Goal: Information Seeking & Learning: Learn about a topic

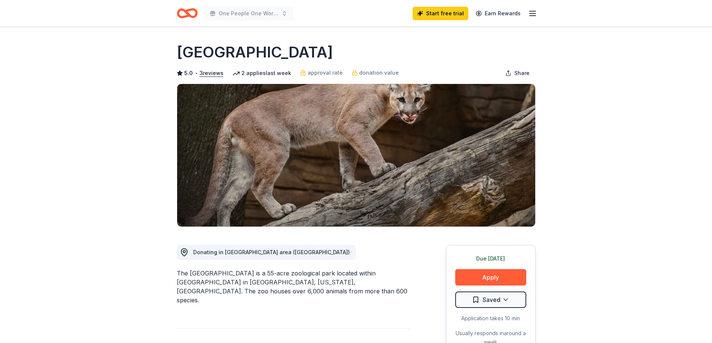
scroll to position [75, 0]
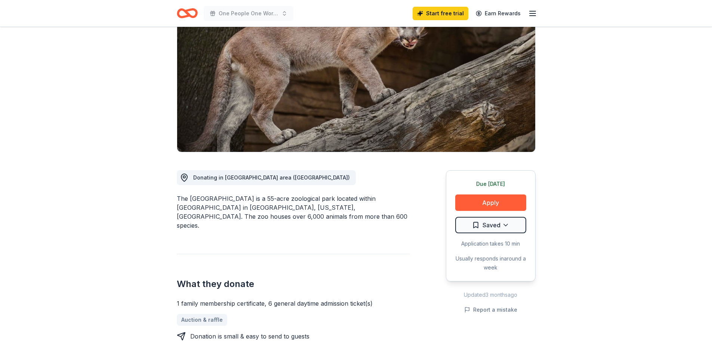
click at [175, 11] on div "One People One World Gala Start free trial Earn Rewards" at bounding box center [356, 13] width 383 height 27
click at [181, 12] on icon "Home" at bounding box center [187, 13] width 21 height 18
click at [195, 16] on icon "Home" at bounding box center [191, 12] width 12 height 7
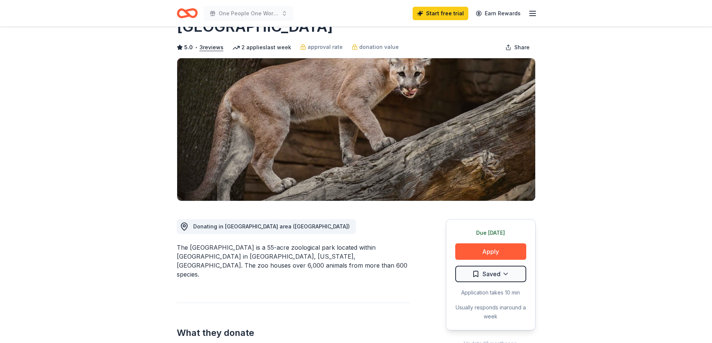
scroll to position [0, 0]
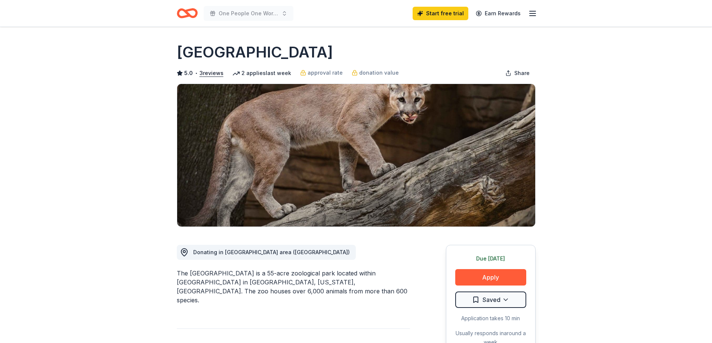
click at [184, 13] on icon "Home" at bounding box center [187, 13] width 21 height 18
click at [182, 12] on icon "Home" at bounding box center [187, 13] width 21 height 18
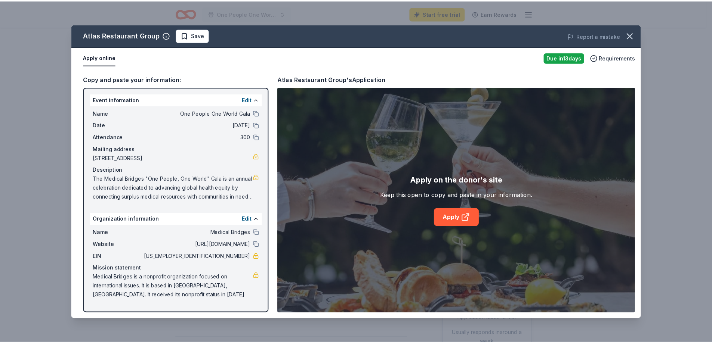
scroll to position [112, 0]
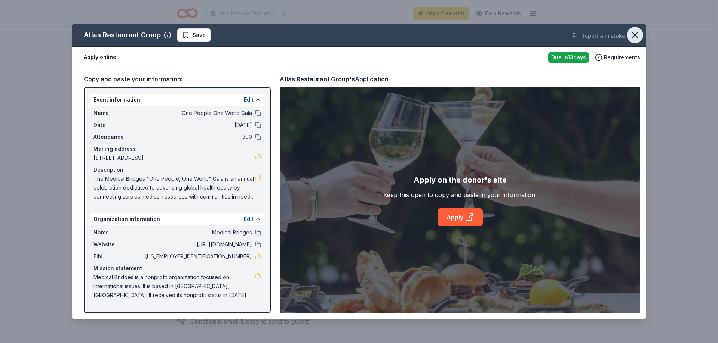
click at [639, 36] on icon "button" at bounding box center [634, 35] width 10 height 10
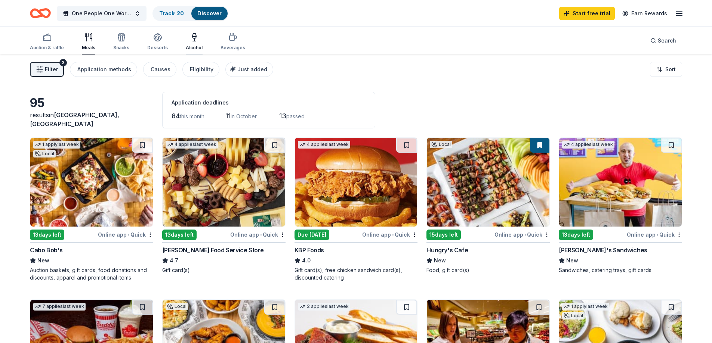
click at [197, 40] on div "button" at bounding box center [194, 37] width 17 height 9
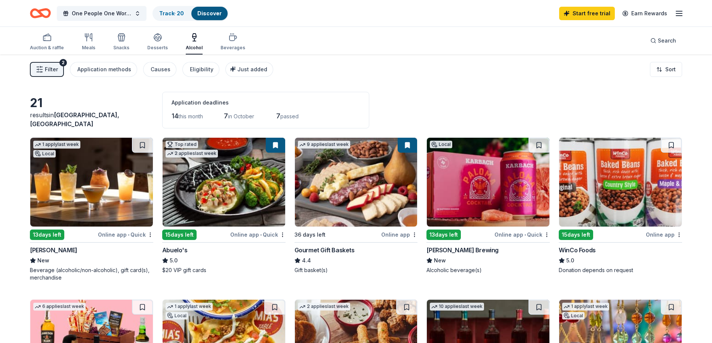
click at [334, 251] on div "Gourmet Gift Baskets" at bounding box center [325, 250] width 60 height 9
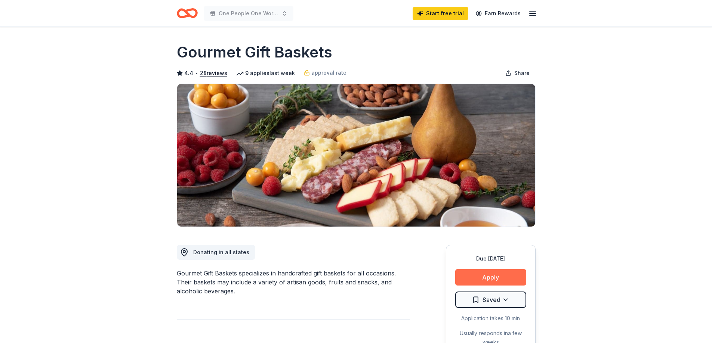
click at [475, 278] on button "Apply" at bounding box center [490, 277] width 71 height 16
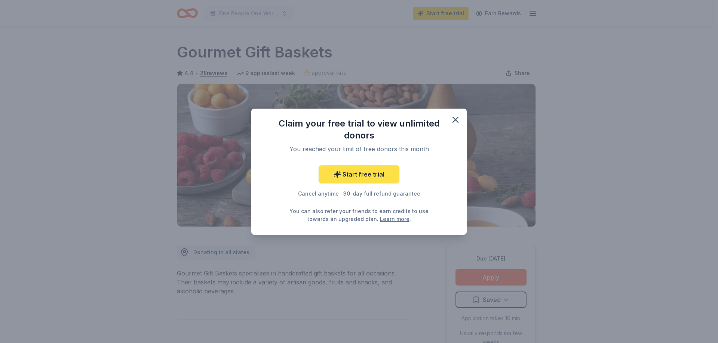
click at [363, 172] on link "Start free trial" at bounding box center [358, 175] width 81 height 18
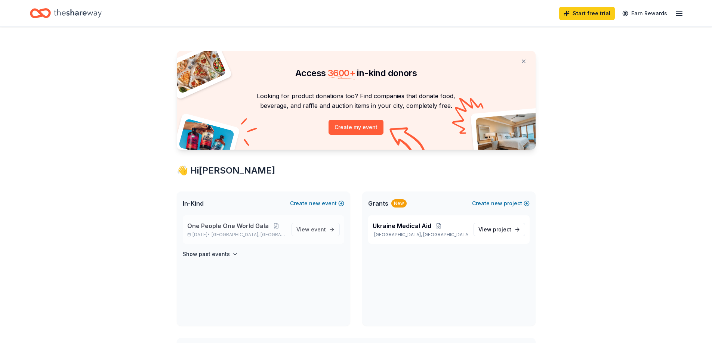
click at [216, 234] on p "Oct 30, 2025 • Houston, TX" at bounding box center [236, 235] width 98 height 6
click at [318, 229] on span "event" at bounding box center [318, 229] width 15 height 6
click at [306, 234] on span "View event" at bounding box center [311, 229] width 30 height 9
click at [332, 229] on link "View event" at bounding box center [316, 229] width 48 height 13
click at [252, 231] on div "One People One World Gala Oct 30, 2025 • Houston, TX" at bounding box center [236, 230] width 98 height 16
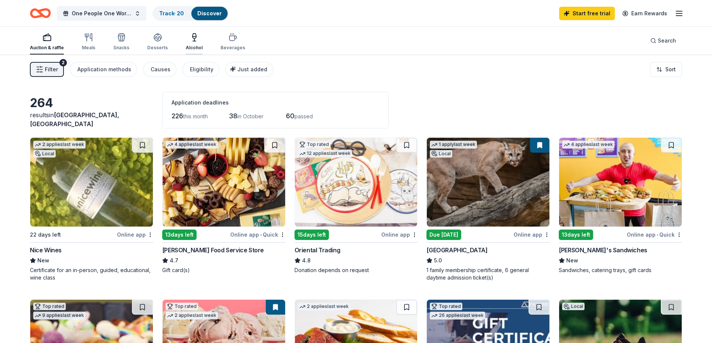
click at [192, 38] on icon "button" at bounding box center [194, 36] width 4 height 5
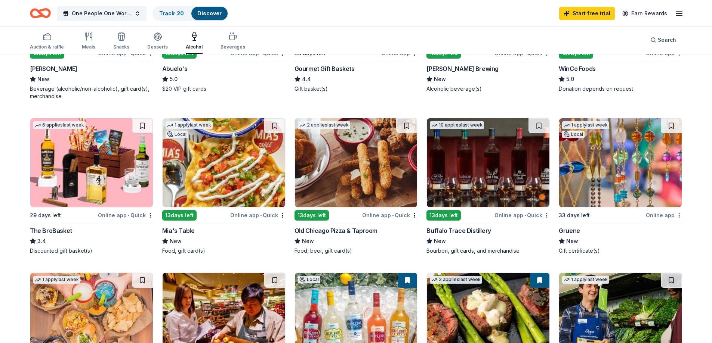
scroll to position [112, 0]
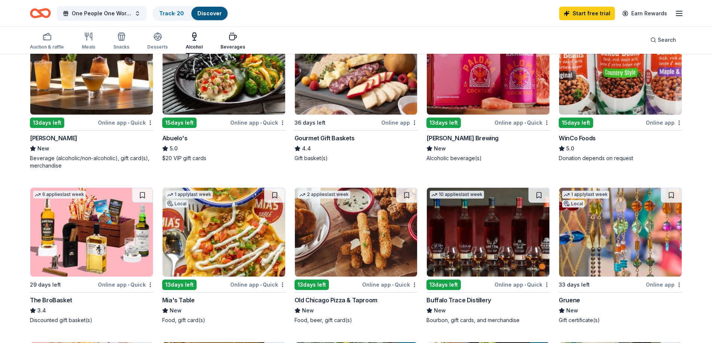
click at [230, 36] on icon "button" at bounding box center [232, 36] width 9 height 9
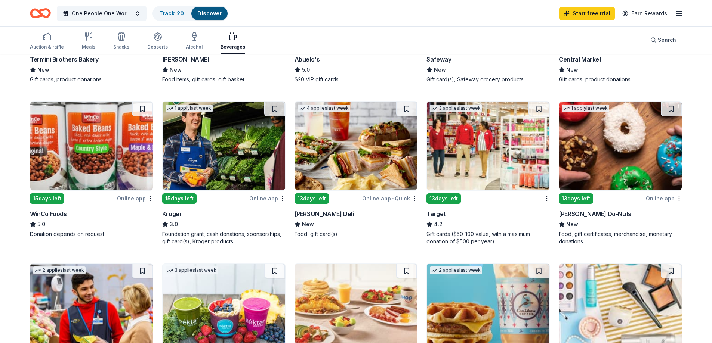
scroll to position [299, 0]
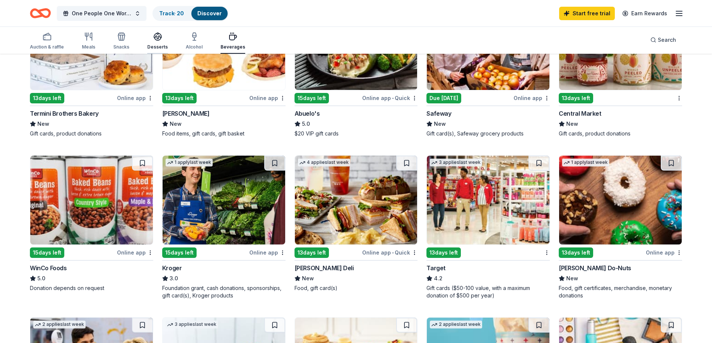
click at [156, 40] on icon "button" at bounding box center [157, 39] width 7 height 3
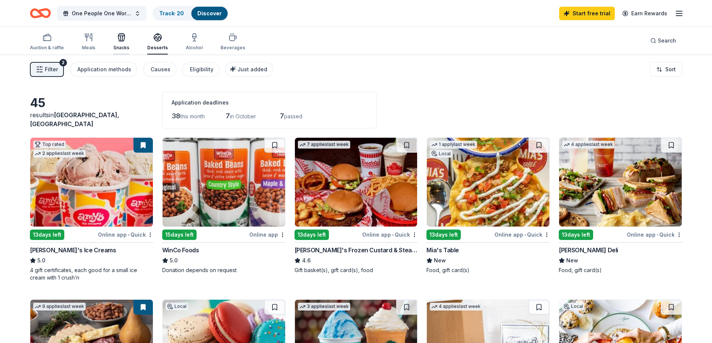
click at [120, 40] on icon "button" at bounding box center [120, 38] width 0 height 5
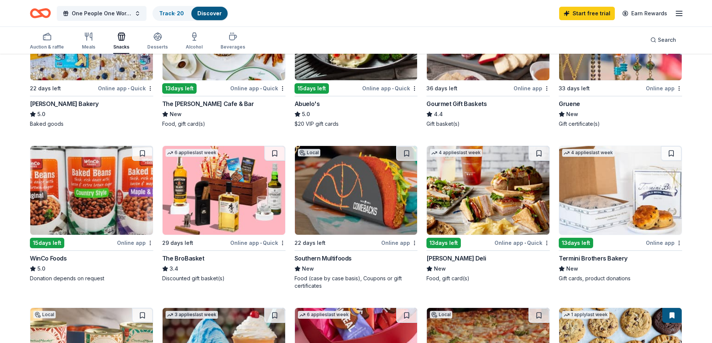
scroll to position [299, 0]
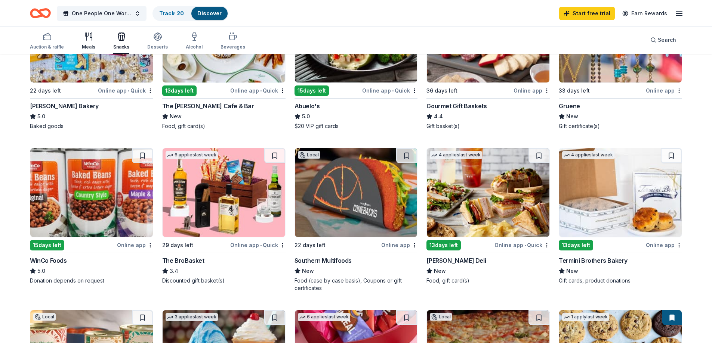
click at [91, 37] on icon "button" at bounding box center [88, 36] width 9 height 9
